Goal: Task Accomplishment & Management: Manage account settings

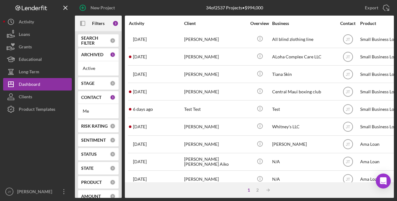
scroll to position [289, 0]
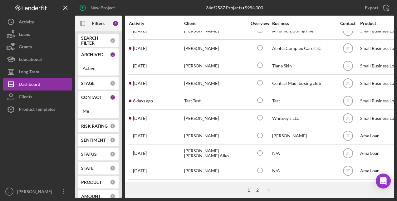
click at [259, 190] on div "2" at bounding box center [257, 189] width 9 height 5
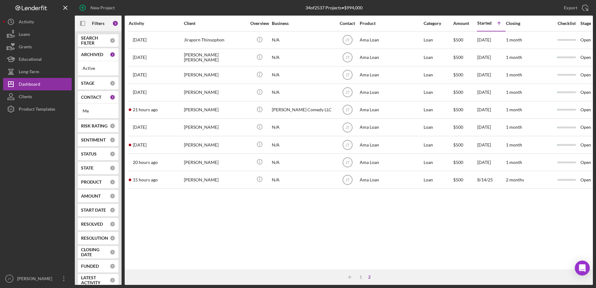
scroll to position [0, 0]
click at [330, 201] on div "Activity Client Overview Business Contact Product Category Amount Started Icon/…" at bounding box center [359, 143] width 469 height 254
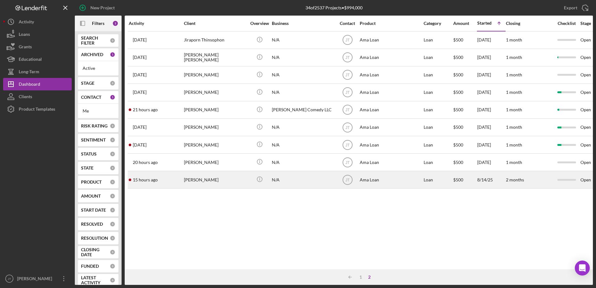
click at [142, 179] on time "15 hours ago" at bounding box center [145, 179] width 25 height 5
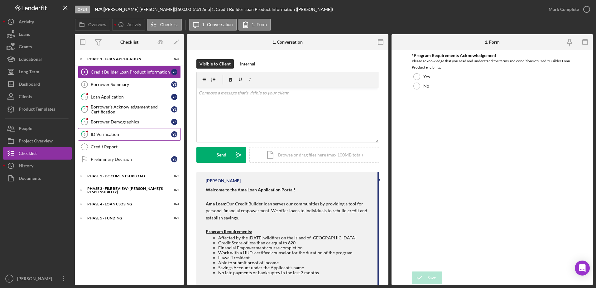
click at [126, 139] on link "6 ID Verification Y E" at bounding box center [129, 134] width 103 height 12
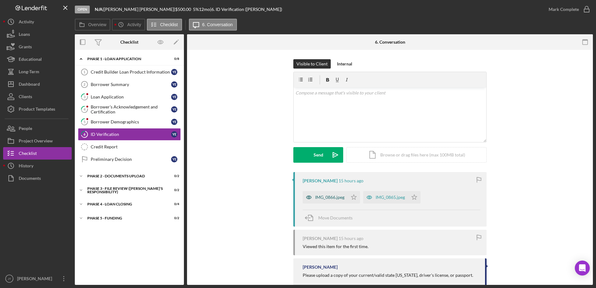
click at [325, 199] on div "IMG_0866.jpeg" at bounding box center [329, 197] width 29 height 5
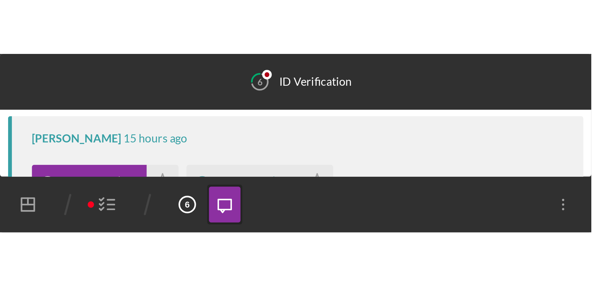
scroll to position [91, 0]
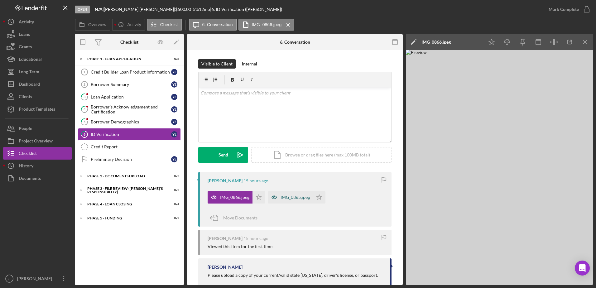
click at [299, 197] on div "IMG_0865.jpeg" at bounding box center [295, 197] width 29 height 5
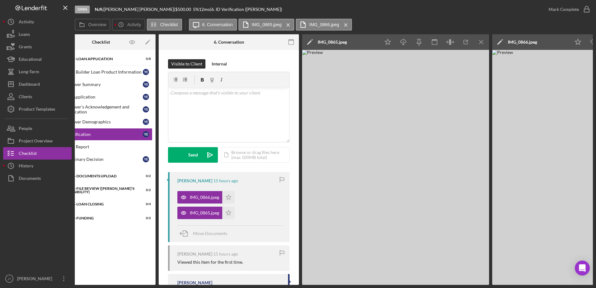
scroll to position [0, 0]
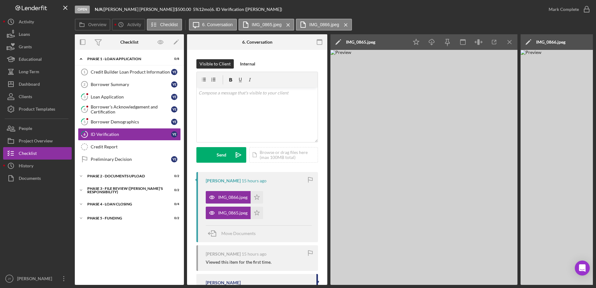
drag, startPoint x: 425, startPoint y: 286, endPoint x: 465, endPoint y: 285, distance: 39.3
click at [396, 201] on div "Open N/A | [PERSON_NAME] | $500.00 5 % 12 mo | 6. ID Verification ([PERSON_NAME…" at bounding box center [298, 144] width 596 height 288
drag, startPoint x: 465, startPoint y: 285, endPoint x: 490, endPoint y: 284, distance: 24.7
click at [396, 201] on div "Open N/A | [PERSON_NAME] | $500.00 5 % 12 mo | 6. ID Verification ([PERSON_NAME…" at bounding box center [298, 144] width 596 height 288
click at [258, 200] on icon "Icon/Star" at bounding box center [257, 197] width 12 height 12
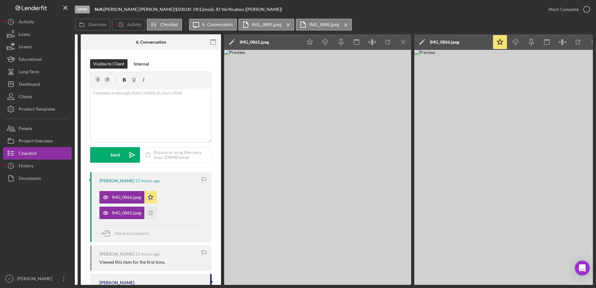
scroll to position [0, 115]
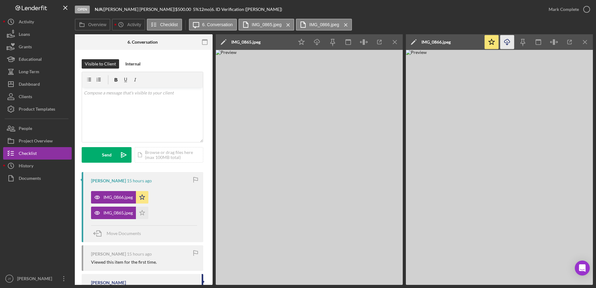
click at [396, 41] on icon "Icon/Download" at bounding box center [508, 42] width 14 height 14
click at [396, 89] on img at bounding box center [499, 167] width 187 height 235
click at [396, 45] on icon "Icon/Menu Close" at bounding box center [586, 42] width 14 height 14
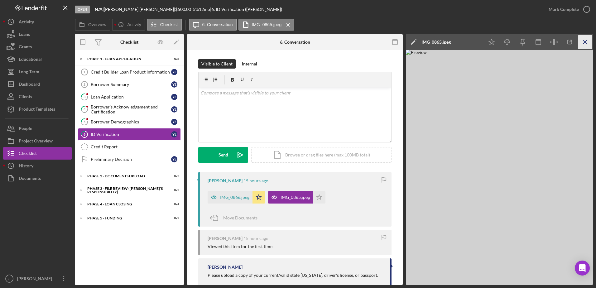
click at [396, 45] on icon "Icon/Menu Close" at bounding box center [586, 42] width 14 height 14
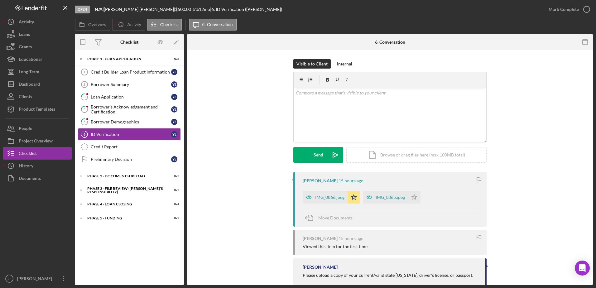
scroll to position [13, 0]
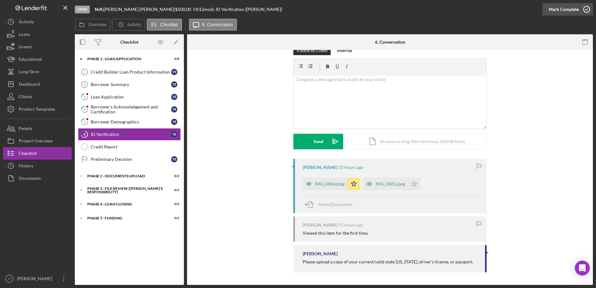
click at [396, 7] on icon "button" at bounding box center [587, 10] width 16 height 16
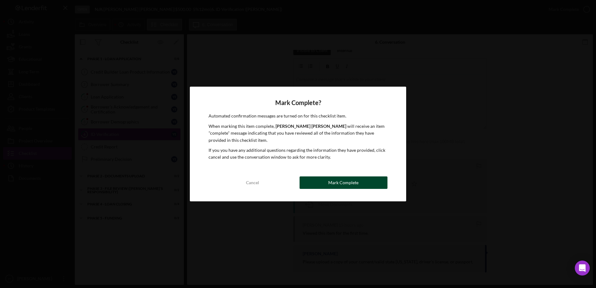
click at [383, 181] on button "Mark Complete" at bounding box center [344, 183] width 88 height 12
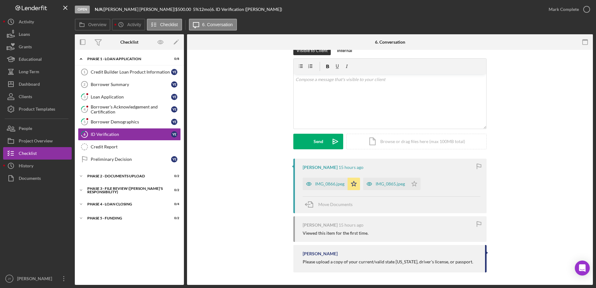
scroll to position [99, 0]
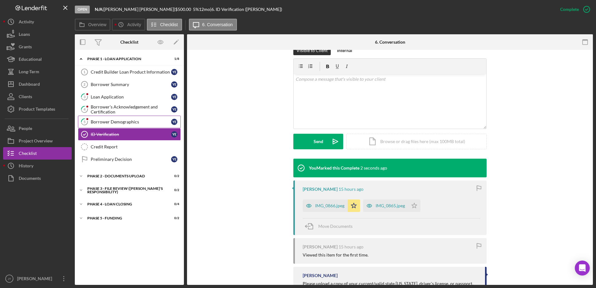
click at [144, 124] on div "Borrower Demographics" at bounding box center [131, 121] width 80 height 5
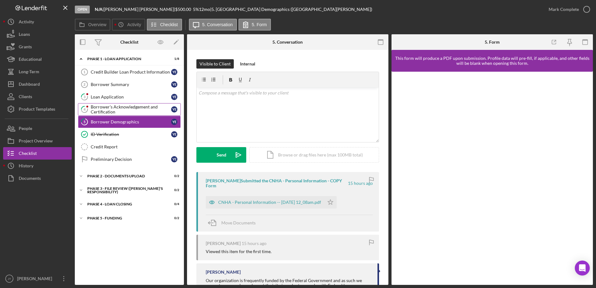
click at [137, 111] on div "Borrower's Acknowledgement and Certification" at bounding box center [131, 109] width 80 height 10
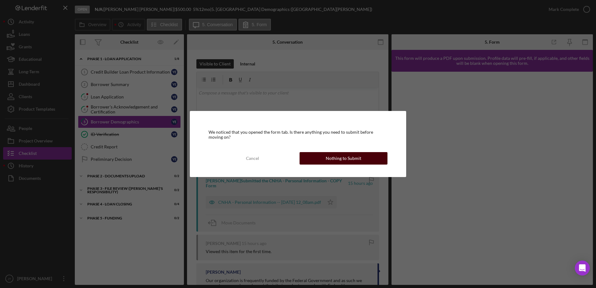
click at [321, 160] on button "Nothing to Submit" at bounding box center [344, 158] width 88 height 12
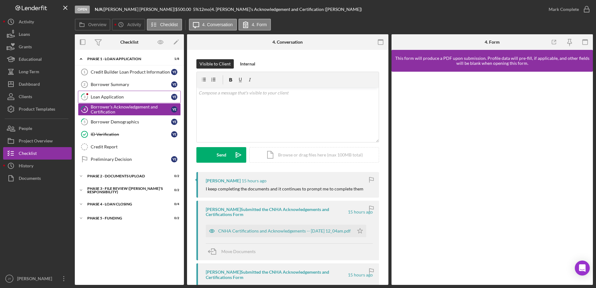
click at [140, 99] on div "Loan Application" at bounding box center [131, 97] width 80 height 5
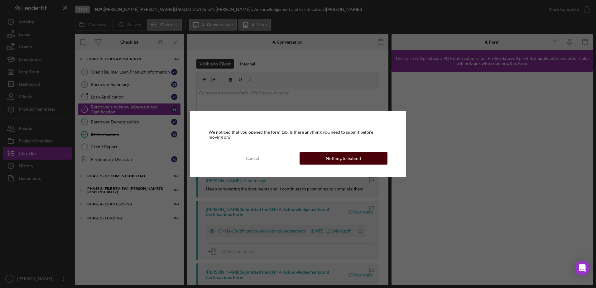
click at [379, 161] on button "Nothing to Submit" at bounding box center [344, 158] width 88 height 12
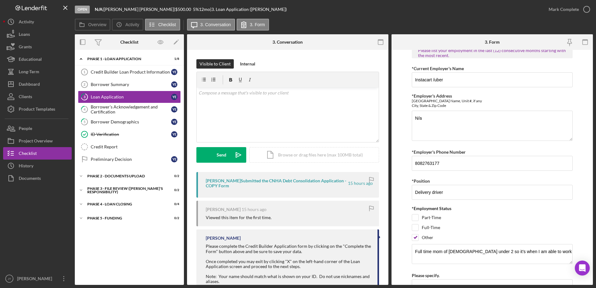
scroll to position [491, 0]
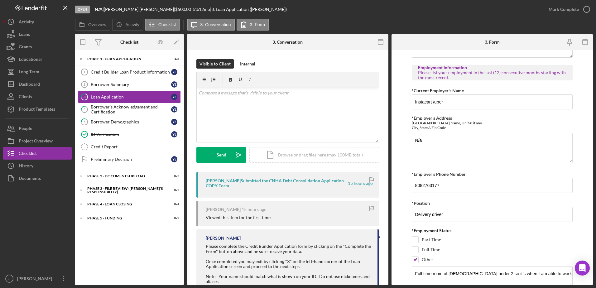
drag, startPoint x: 559, startPoint y: 248, endPoint x: 401, endPoint y: 148, distance: 186.7
click at [396, 148] on form "*Personal Financial Empowerment Please explain what you hope to achieve by taki…" at bounding box center [493, 167] width 202 height 235
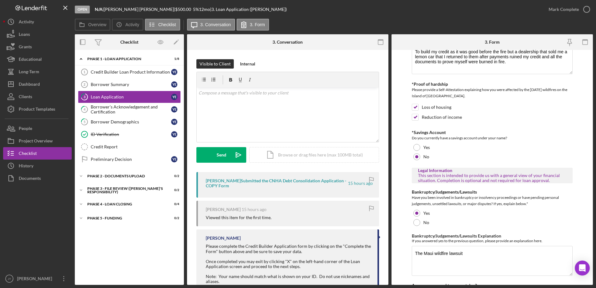
scroll to position [0, 0]
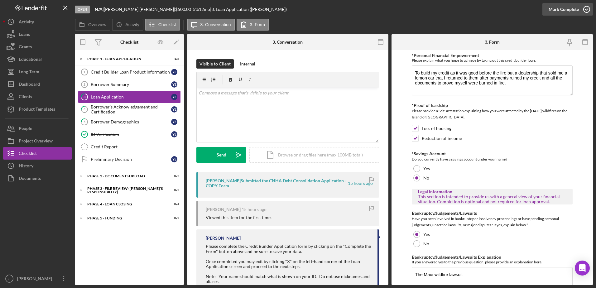
click at [396, 12] on icon "button" at bounding box center [587, 10] width 16 height 16
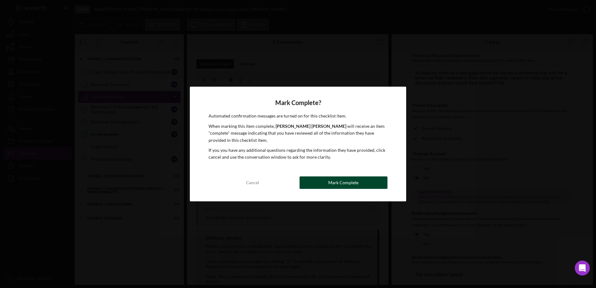
click at [348, 183] on div "Mark Complete" at bounding box center [343, 183] width 30 height 12
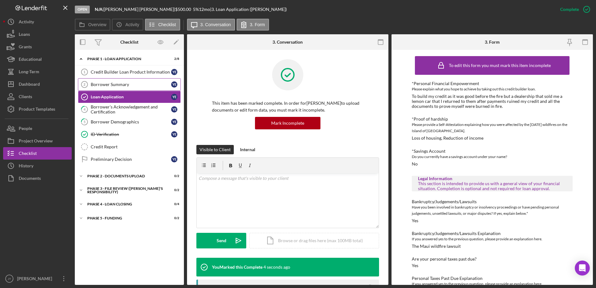
click at [139, 85] on div "Borrower Summary" at bounding box center [131, 84] width 80 height 5
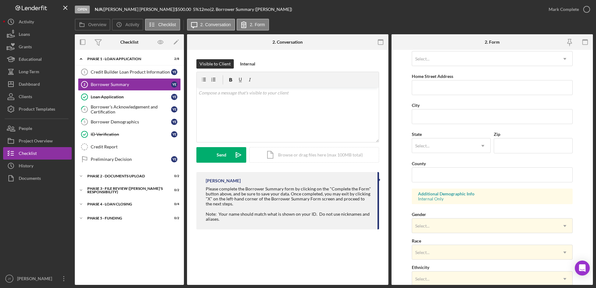
scroll to position [88, 0]
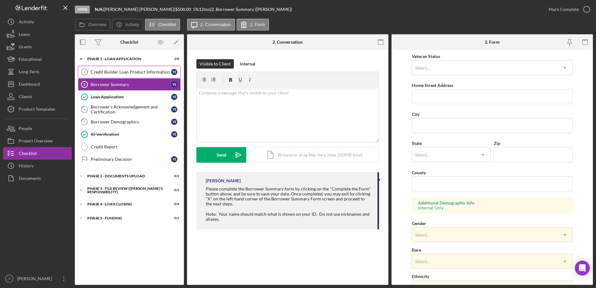
click at [139, 75] on link "Credit Builder Loan Product Information 1 Credit Builder Loan Product Informati…" at bounding box center [129, 72] width 103 height 12
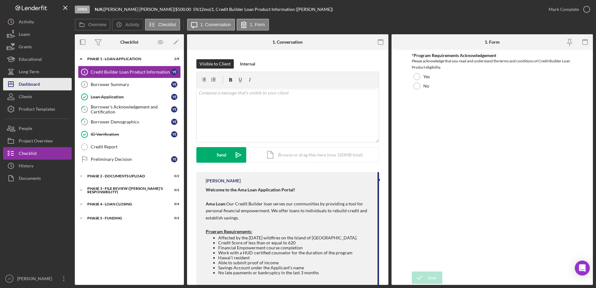
click at [49, 85] on button "Icon/Dashboard Dashboard" at bounding box center [37, 84] width 69 height 12
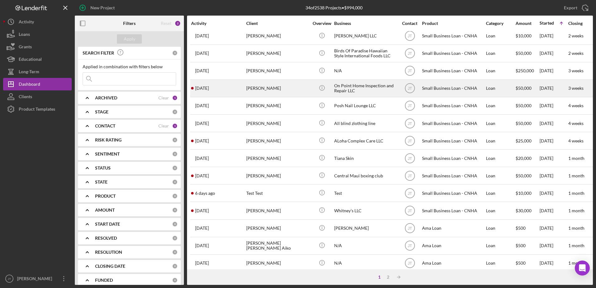
scroll to position [207, 0]
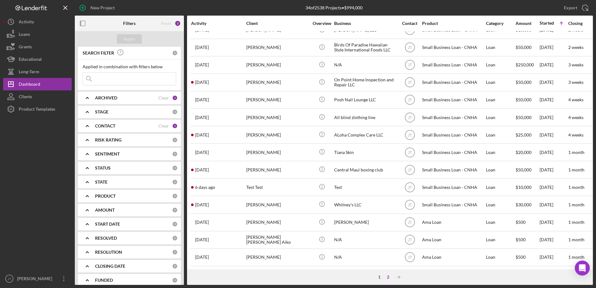
click at [388, 201] on div "2" at bounding box center [388, 277] width 9 height 5
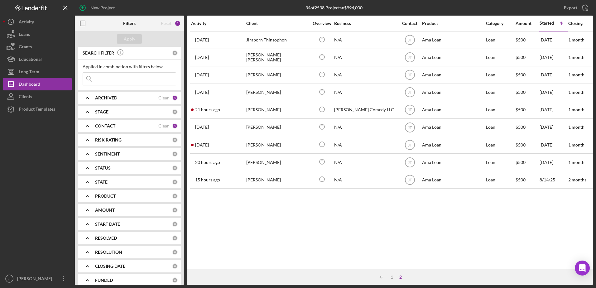
scroll to position [0, 0]
click at [84, 25] on icon "button" at bounding box center [83, 24] width 14 height 14
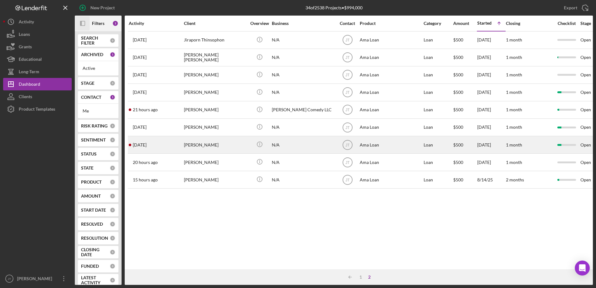
click at [147, 147] on time "[DATE]" at bounding box center [140, 145] width 14 height 5
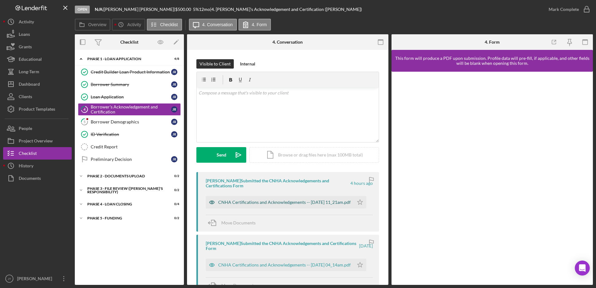
click at [244, 201] on div "CNHA Certifications and Acknowledgements -- [DATE] 11_21am.pdf" at bounding box center [284, 202] width 133 height 5
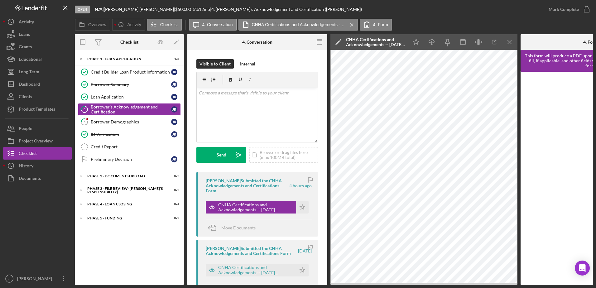
click at [366, 201] on div "Open N/A | [PERSON_NAME] | $500.00 5 % 12 mo | 4. [PERSON_NAME]'s Acknowledgeme…" at bounding box center [298, 144] width 596 height 288
click at [396, 42] on icon "Icon/Menu Close" at bounding box center [510, 42] width 14 height 14
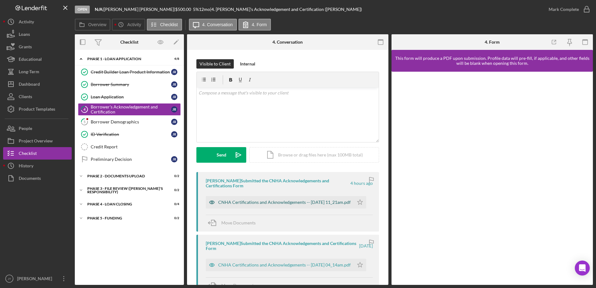
click at [291, 201] on div "CNHA Certifications and Acknowledgements -- [DATE] 11_21am.pdf" at bounding box center [284, 202] width 133 height 5
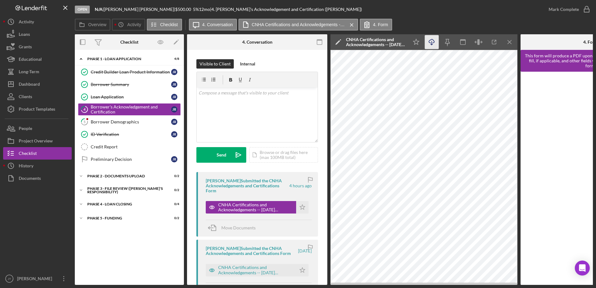
click at [396, 40] on icon "Icon/Download" at bounding box center [432, 42] width 14 height 14
click at [396, 43] on icon "Icon/Menu Close" at bounding box center [510, 42] width 14 height 14
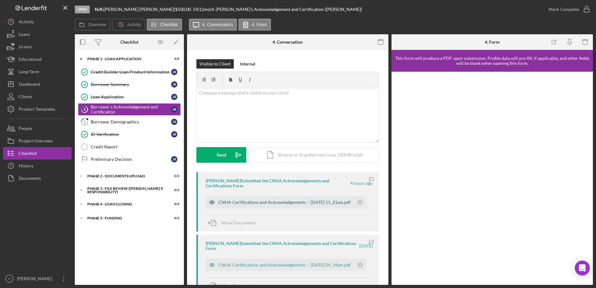
click at [278, 200] on div "CNHA Certifications and Acknowledgements -- [DATE] 11_21am.pdf" at bounding box center [284, 202] width 133 height 5
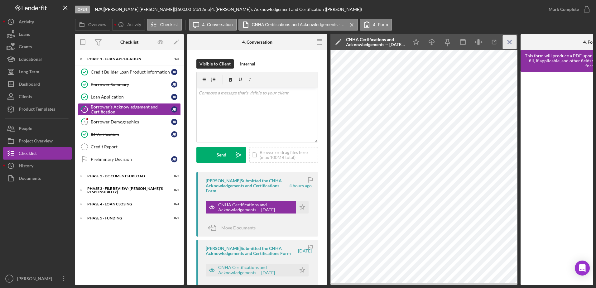
click at [396, 43] on icon "Icon/Menu Close" at bounding box center [510, 42] width 14 height 14
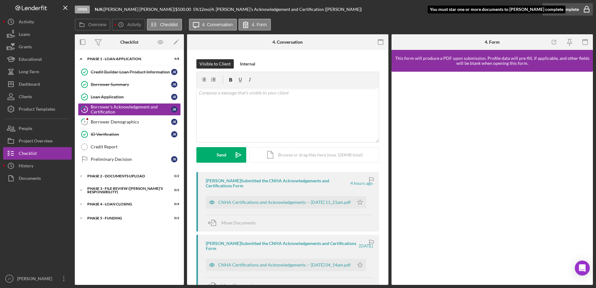
click at [396, 12] on icon "button" at bounding box center [587, 10] width 16 height 16
drag, startPoint x: 362, startPoint y: 202, endPoint x: 376, endPoint y: 208, distance: 14.8
click at [363, 201] on icon "Icon/Star" at bounding box center [360, 202] width 12 height 12
click at [396, 10] on icon "button" at bounding box center [587, 10] width 16 height 16
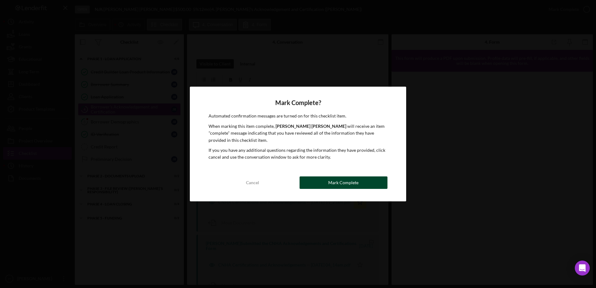
click at [322, 186] on button "Mark Complete" at bounding box center [344, 183] width 88 height 12
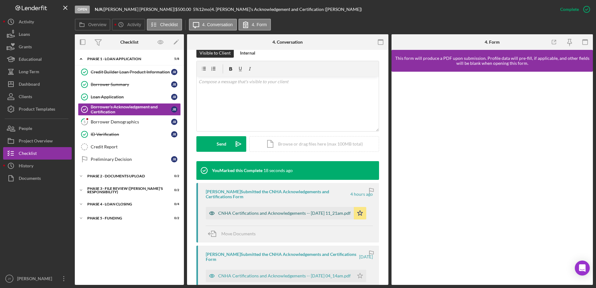
scroll to position [95, 0]
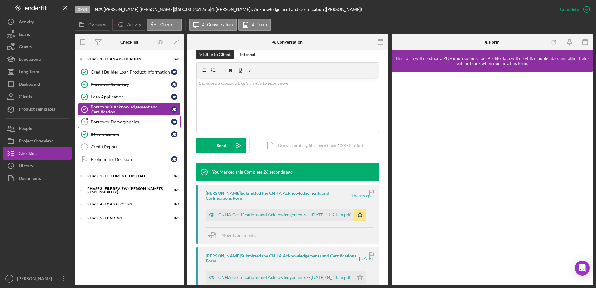
click at [144, 121] on div "Borrower Demographics" at bounding box center [131, 121] width 80 height 5
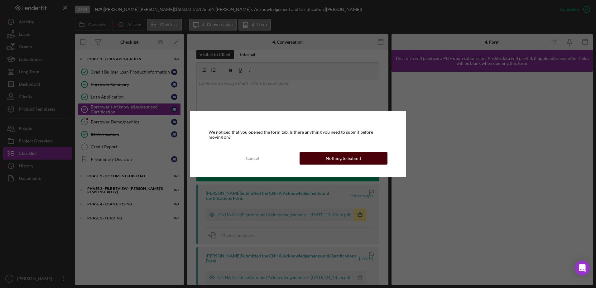
click at [328, 159] on div "Nothing to Submit" at bounding box center [344, 158] width 36 height 12
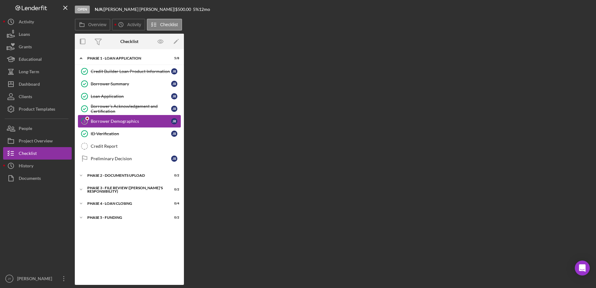
click at [133, 124] on div "Borrower Demographics" at bounding box center [131, 121] width 80 height 5
